Goal: Find specific page/section: Find specific page/section

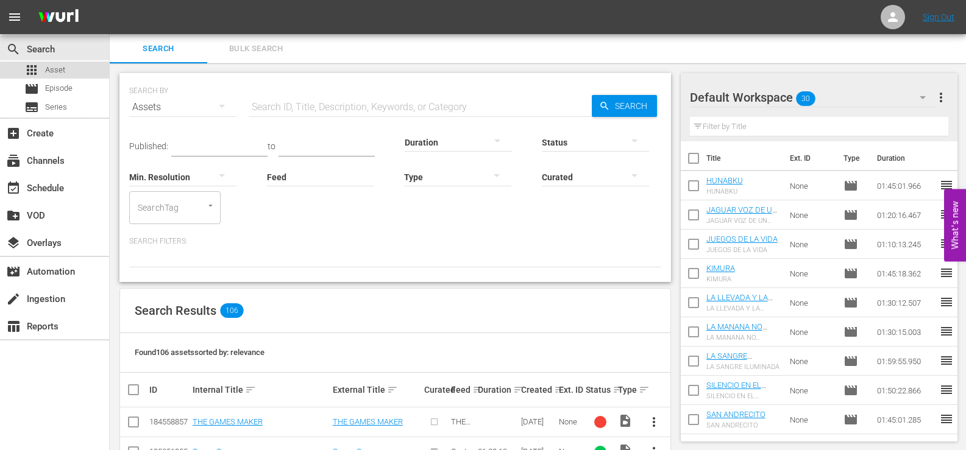
click at [59, 72] on span "Asset" at bounding box center [55, 70] width 20 height 12
click at [59, 89] on span "Episode" at bounding box center [58, 88] width 27 height 12
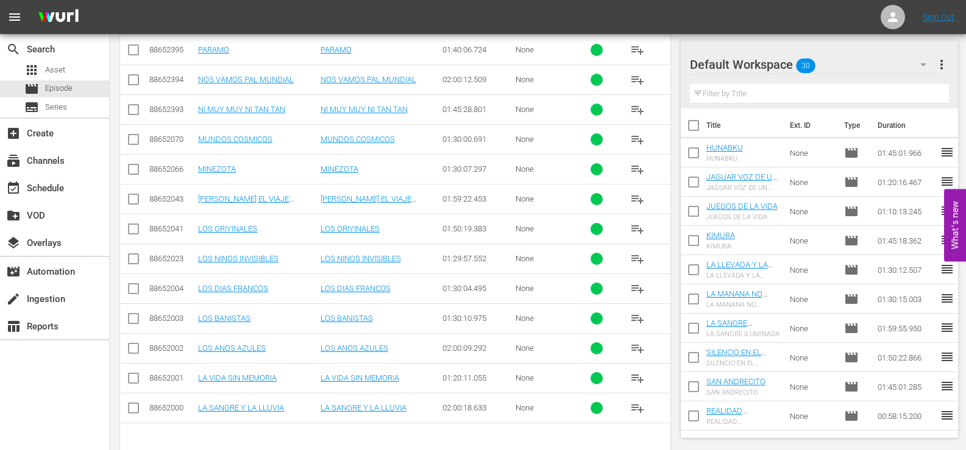
scroll to position [573, 0]
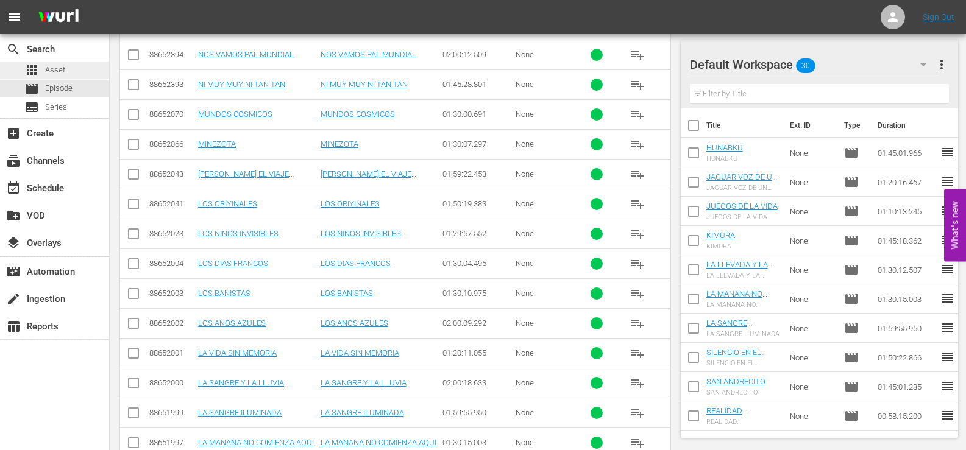
click at [64, 66] on span "Asset" at bounding box center [55, 70] width 20 height 12
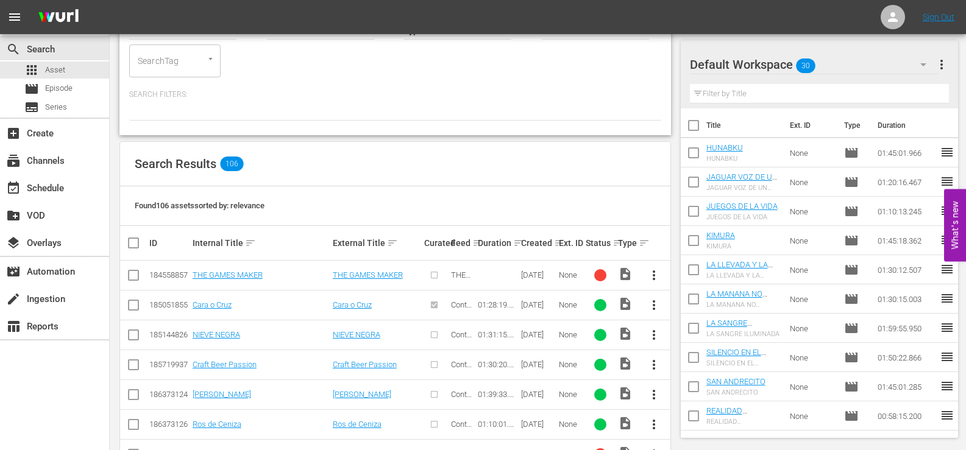
scroll to position [391, 0]
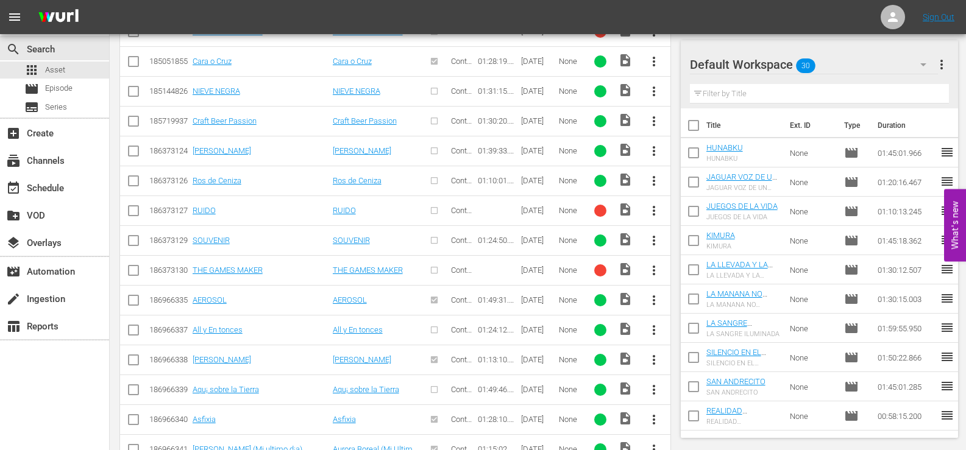
click at [653, 271] on span "more_vert" at bounding box center [654, 270] width 15 height 15
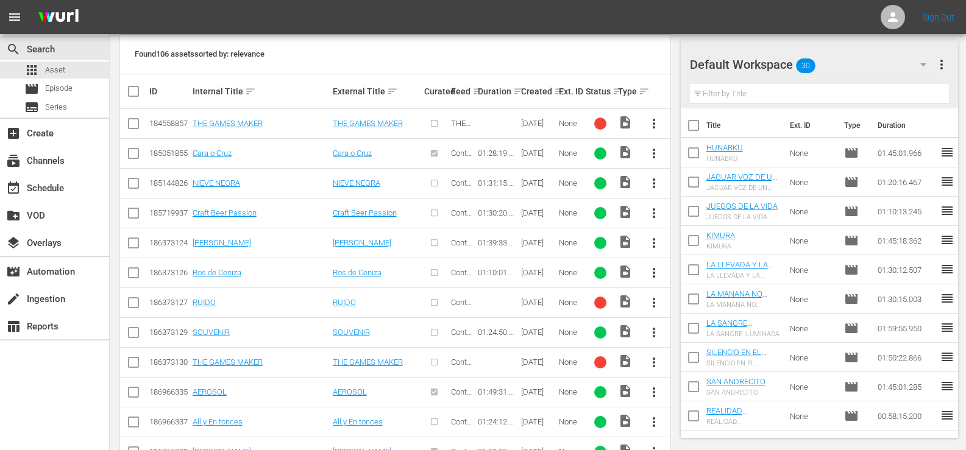
scroll to position [548, 0]
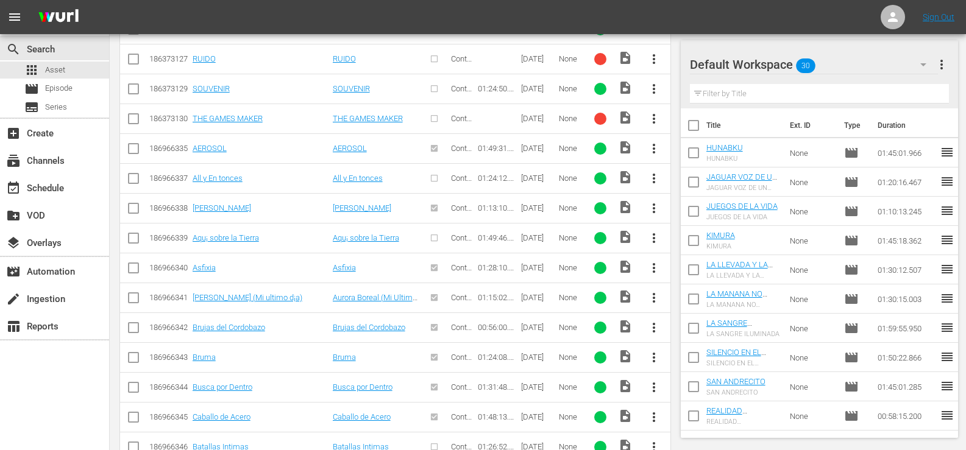
click at [655, 118] on span "more_vert" at bounding box center [654, 119] width 15 height 15
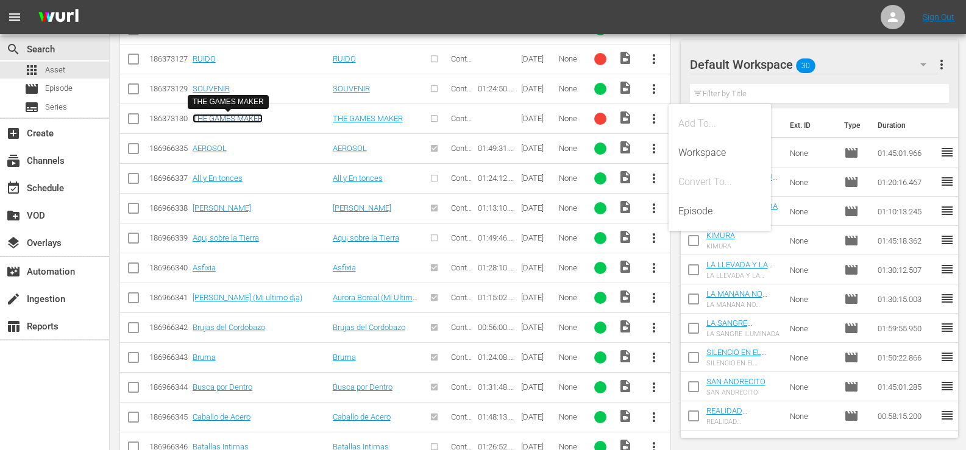
click at [226, 119] on link "THE GAMES MAKER" at bounding box center [228, 118] width 70 height 9
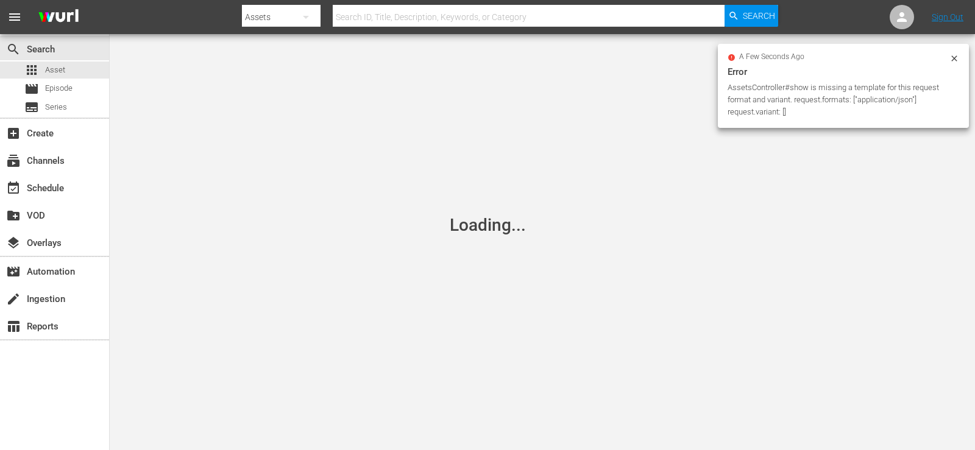
click at [953, 58] on icon at bounding box center [955, 59] width 10 height 10
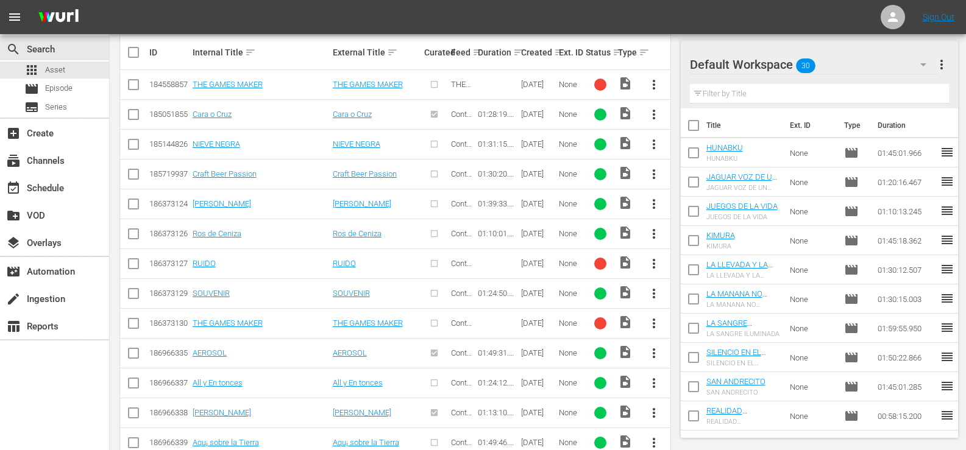
scroll to position [442, 0]
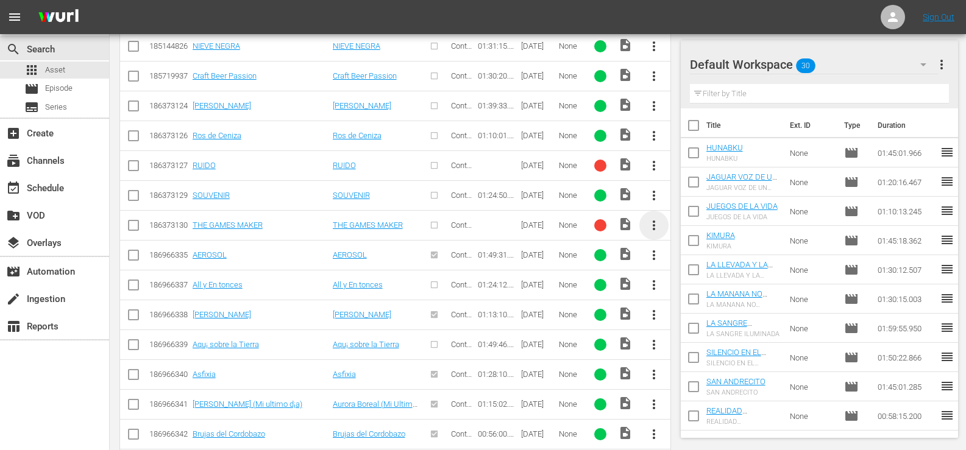
click at [654, 224] on span "more_vert" at bounding box center [654, 225] width 15 height 15
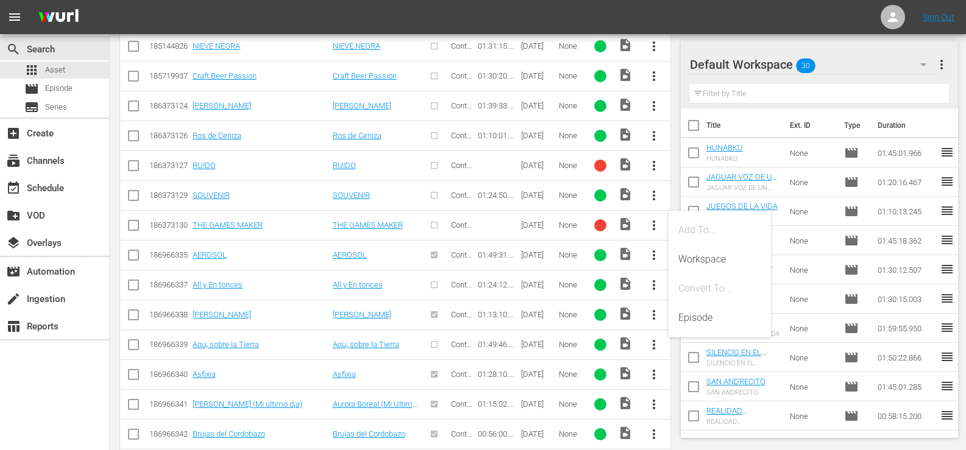
click at [607, 16] on nav "menu Sign Out" at bounding box center [483, 17] width 966 height 34
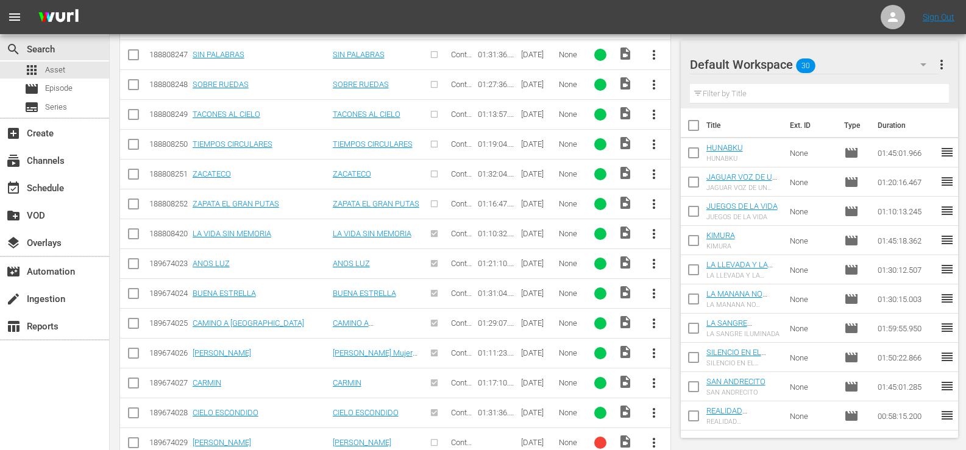
scroll to position [3001, 0]
